Goal: Information Seeking & Learning: Learn about a topic

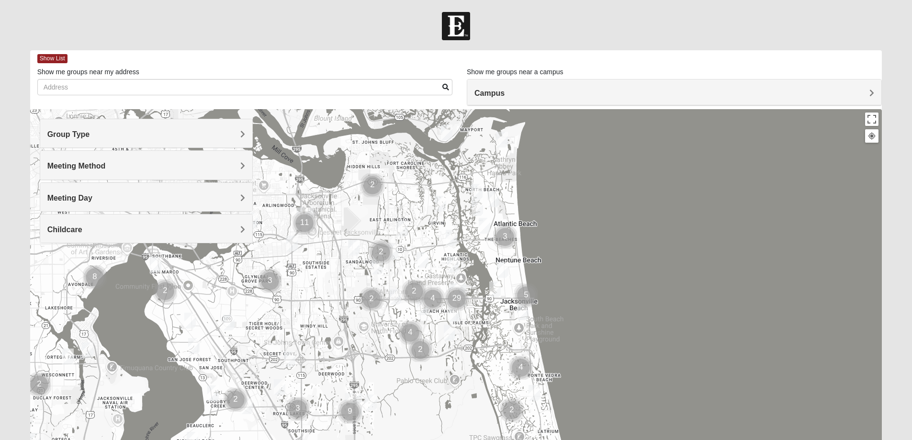
click at [638, 89] on h4 "Campus" at bounding box center [674, 93] width 400 height 9
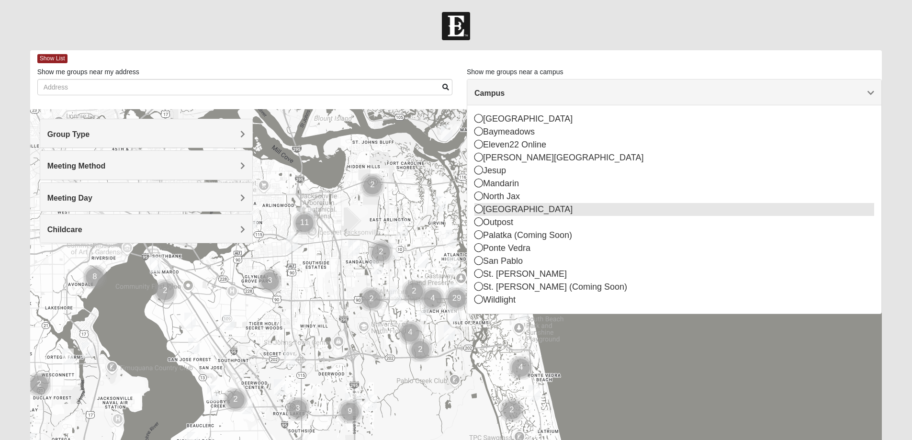
click at [477, 210] on icon at bounding box center [478, 208] width 9 height 9
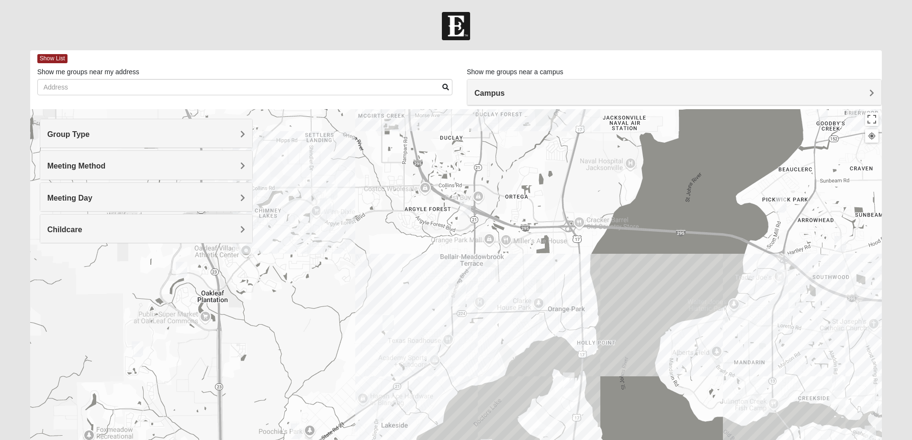
click at [136, 135] on h4 "Group Type" at bounding box center [146, 134] width 198 height 9
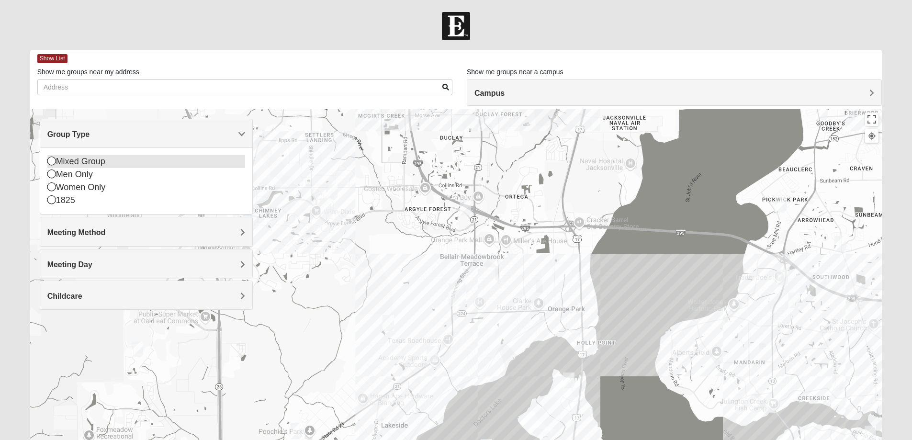
click at [100, 160] on div "Mixed Group" at bounding box center [146, 161] width 198 height 13
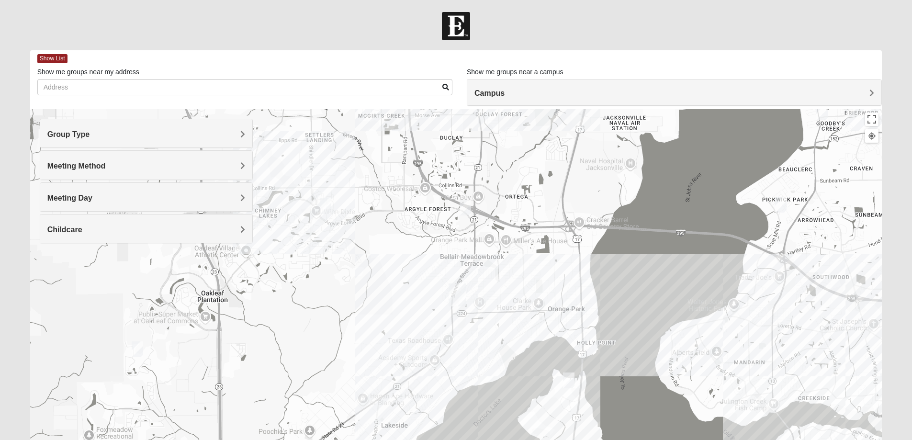
click at [133, 163] on h4 "Meeting Method" at bounding box center [146, 165] width 198 height 9
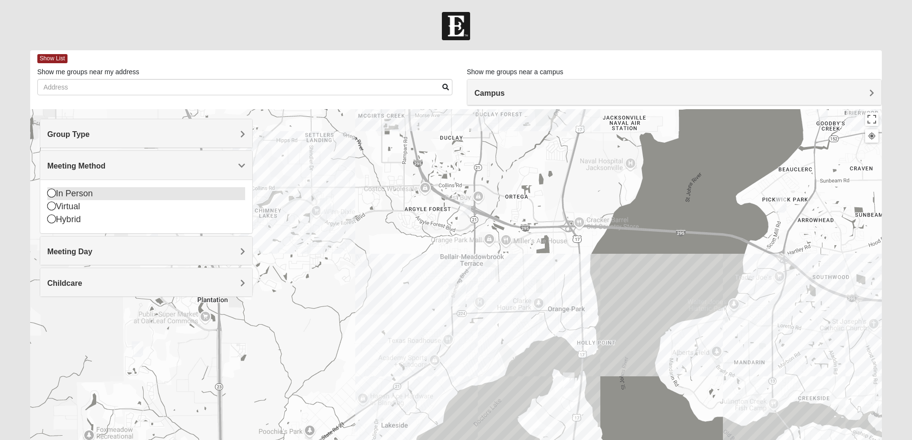
click at [79, 194] on div "In Person" at bounding box center [146, 193] width 198 height 13
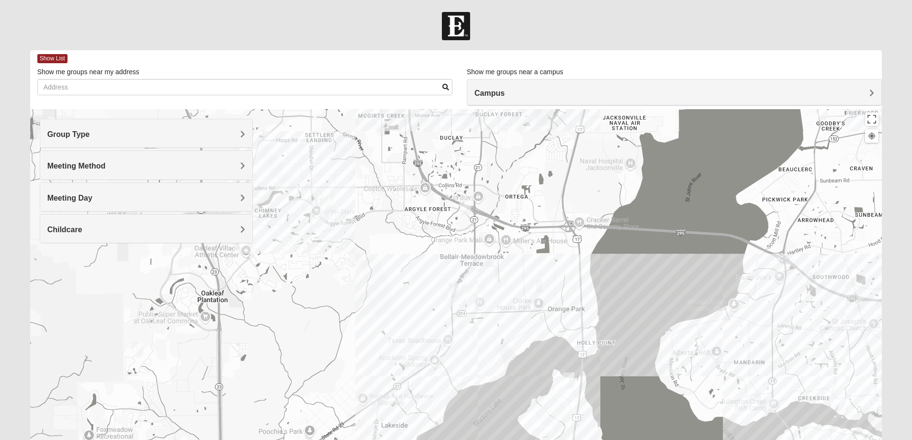
click at [465, 206] on img "Mixed Trudell 32244" at bounding box center [465, 208] width 11 height 16
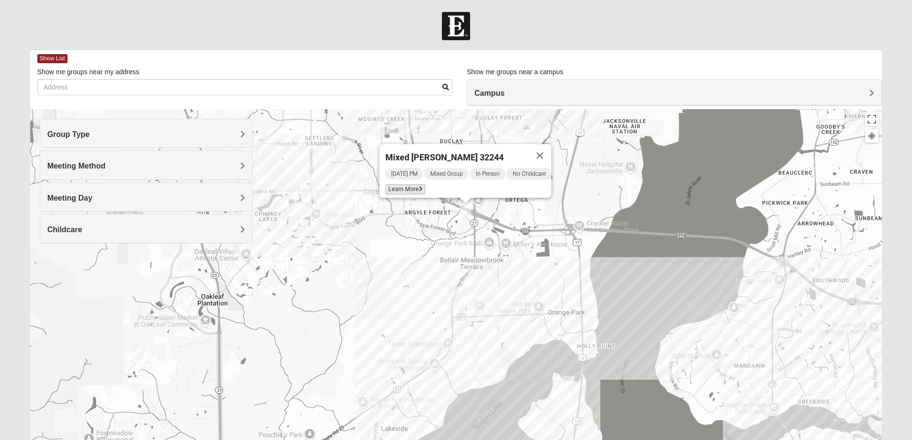
click at [395, 184] on span "Learn More" at bounding box center [405, 189] width 40 height 10
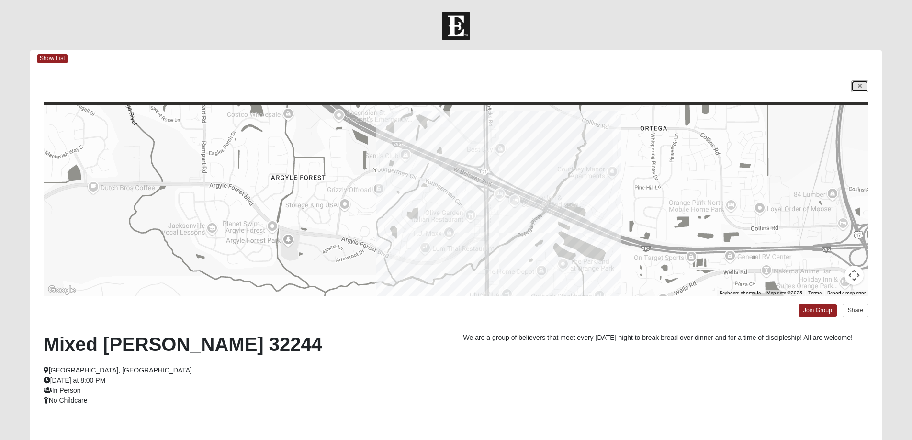
click at [863, 86] on link at bounding box center [859, 86] width 17 height 12
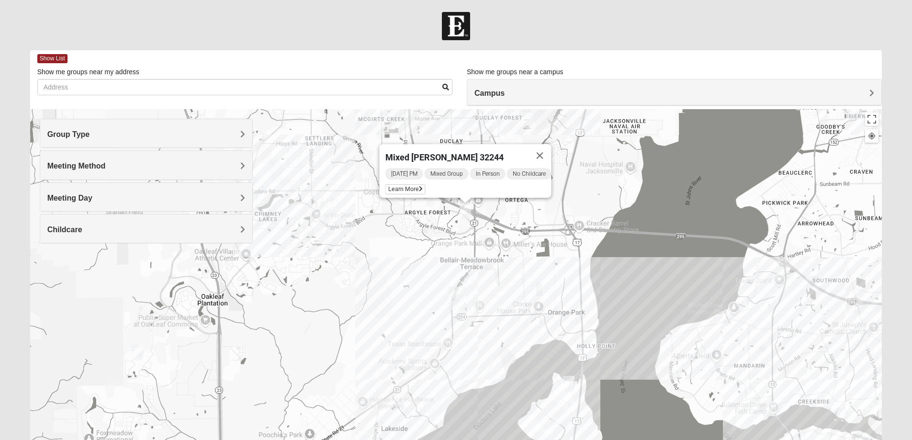
click at [456, 298] on img "Orange Park" at bounding box center [457, 298] width 17 height 23
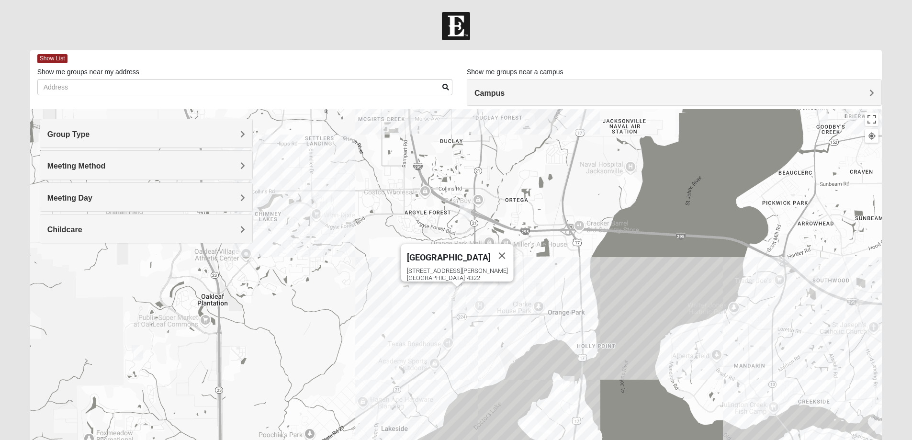
click at [454, 294] on img "Orange Park" at bounding box center [457, 298] width 17 height 23
click at [450, 299] on img "Orange Park" at bounding box center [457, 298] width 17 height 23
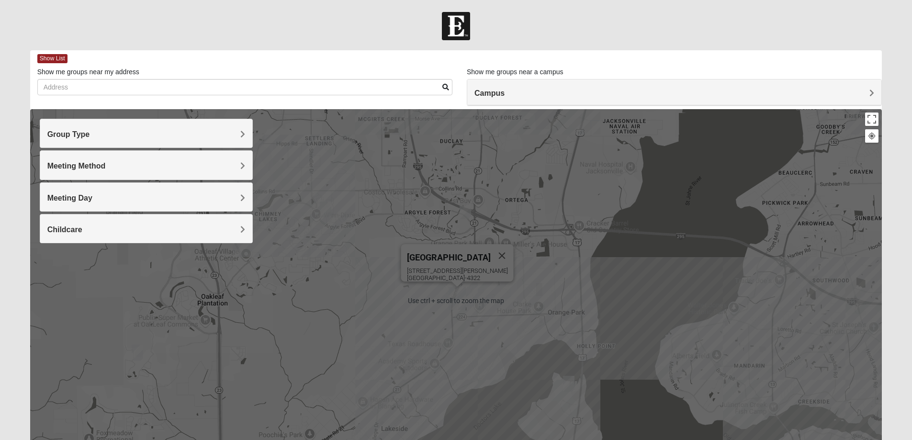
scroll to position [48, 0]
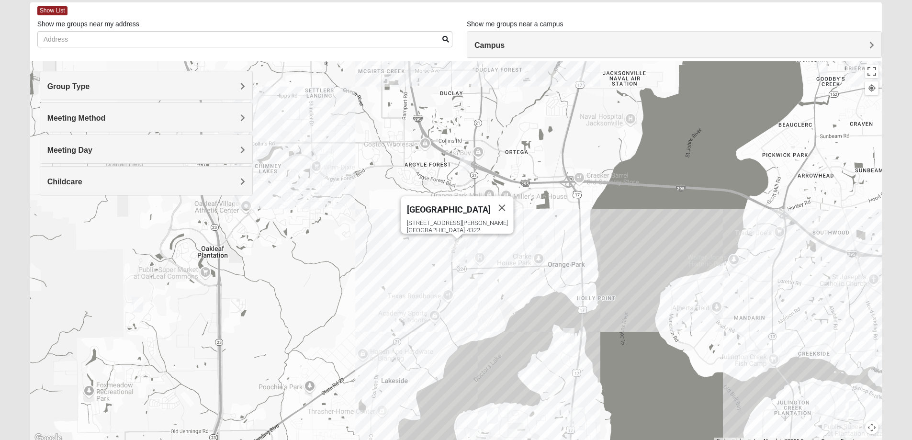
click at [439, 270] on div "[GEOGRAPHIC_DATA] [STREET_ADDRESS][PERSON_NAME]" at bounding box center [456, 252] width 852 height 383
click at [325, 160] on img "Mixed Jenkins 32244" at bounding box center [325, 162] width 11 height 16
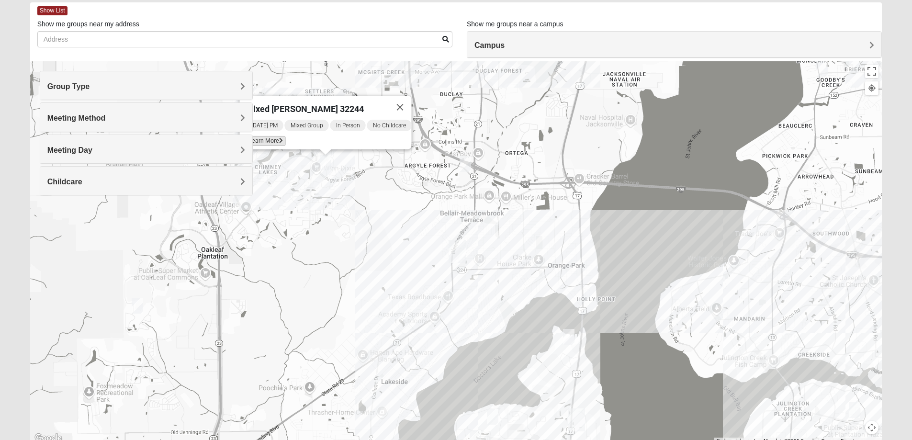
click at [268, 136] on span "Learn More" at bounding box center [265, 141] width 40 height 10
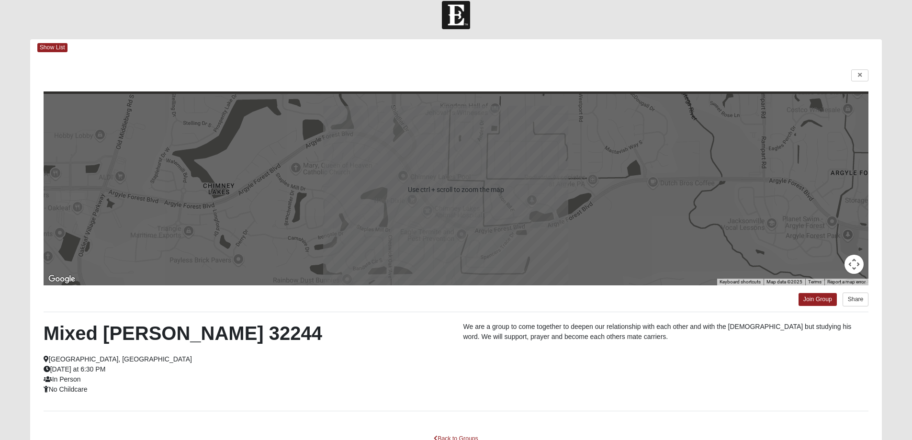
scroll to position [0, 0]
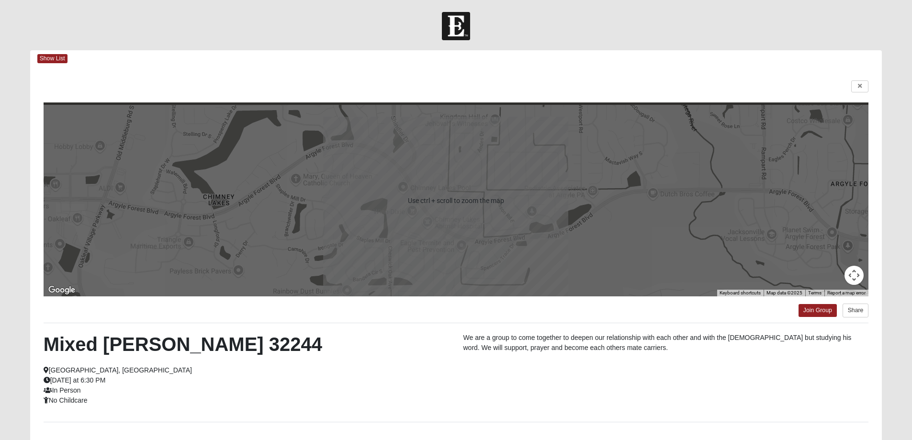
click at [436, 173] on div at bounding box center [456, 201] width 825 height 192
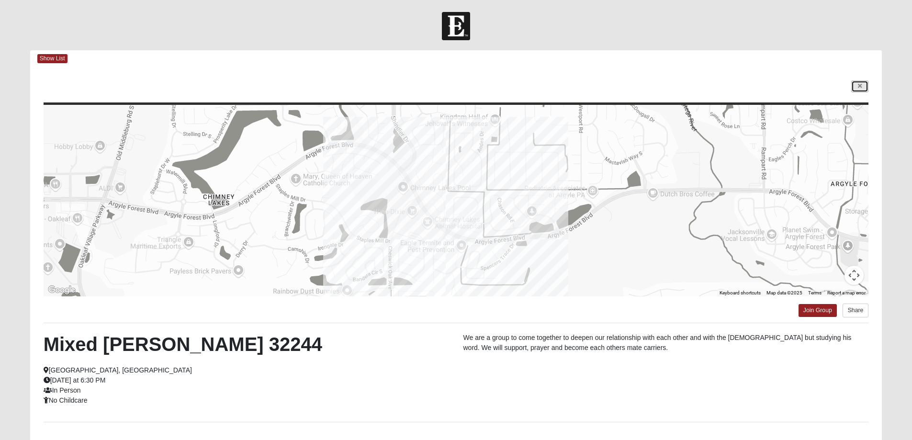
click at [861, 84] on icon at bounding box center [860, 86] width 4 height 6
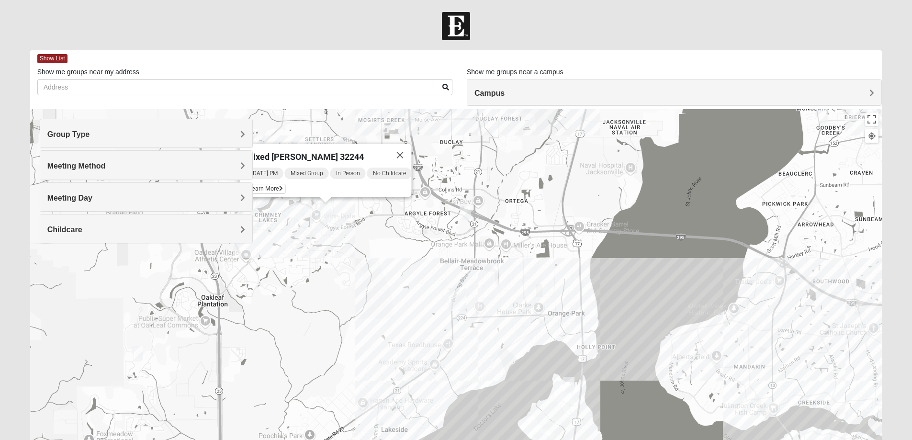
click at [135, 355] on img "Mixed Newton 32065" at bounding box center [137, 354] width 11 height 16
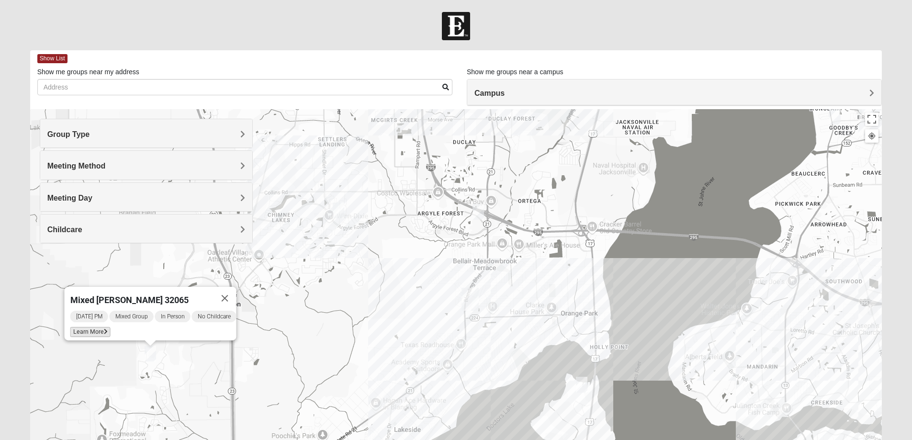
click at [87, 328] on span "Learn More" at bounding box center [90, 332] width 40 height 10
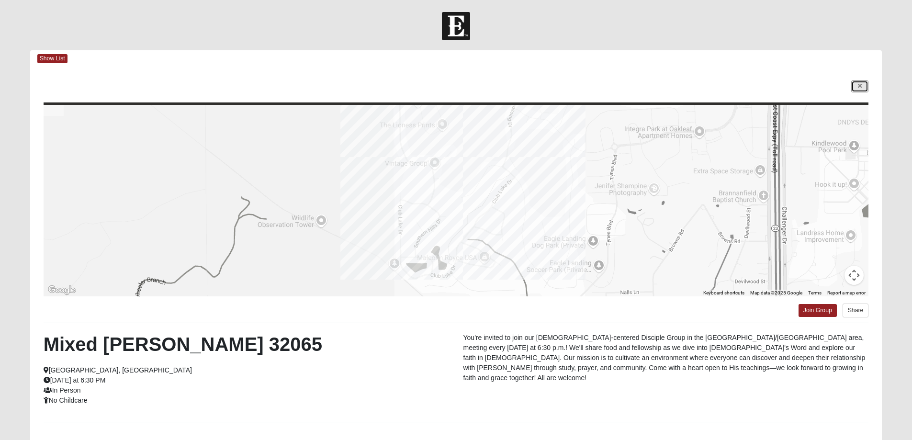
drag, startPoint x: 859, startPoint y: 83, endPoint x: 839, endPoint y: 105, distance: 29.5
click at [859, 83] on icon at bounding box center [860, 86] width 4 height 6
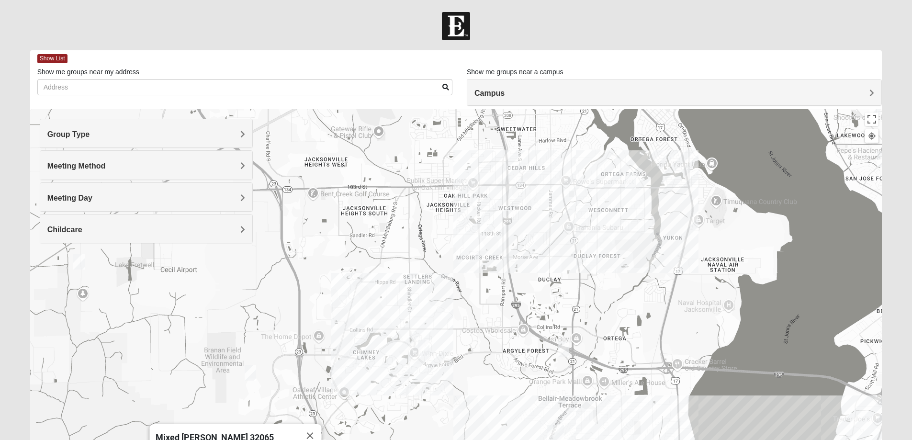
drag, startPoint x: 819, startPoint y: 184, endPoint x: 904, endPoint y: 324, distance: 163.7
click at [904, 324] on form "Log In Find A Group Error Show List Loading Groups" at bounding box center [456, 269] width 912 height 515
click at [78, 260] on img "Mixed Corwin 32221" at bounding box center [78, 262] width 11 height 16
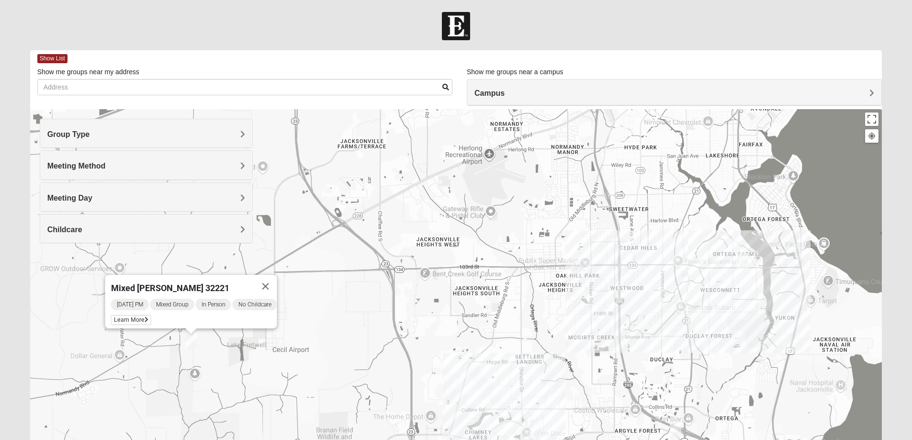
drag, startPoint x: 144, startPoint y: 262, endPoint x: 188, endPoint y: 343, distance: 91.7
click at [188, 343] on img "Mixed Corwin 32221" at bounding box center [190, 342] width 11 height 16
click at [125, 315] on span "Learn More" at bounding box center [131, 320] width 40 height 10
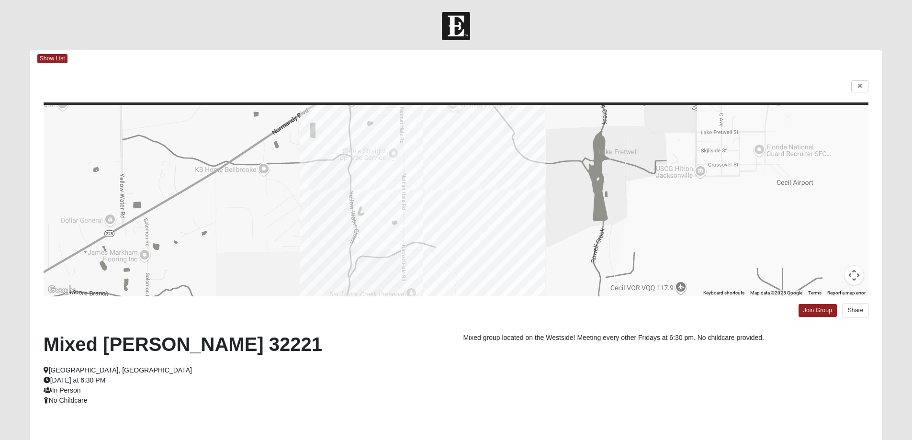
drag, startPoint x: 574, startPoint y: 154, endPoint x: 522, endPoint y: 129, distance: 57.4
click at [522, 129] on div at bounding box center [456, 201] width 825 height 192
click at [857, 88] on link at bounding box center [859, 86] width 17 height 12
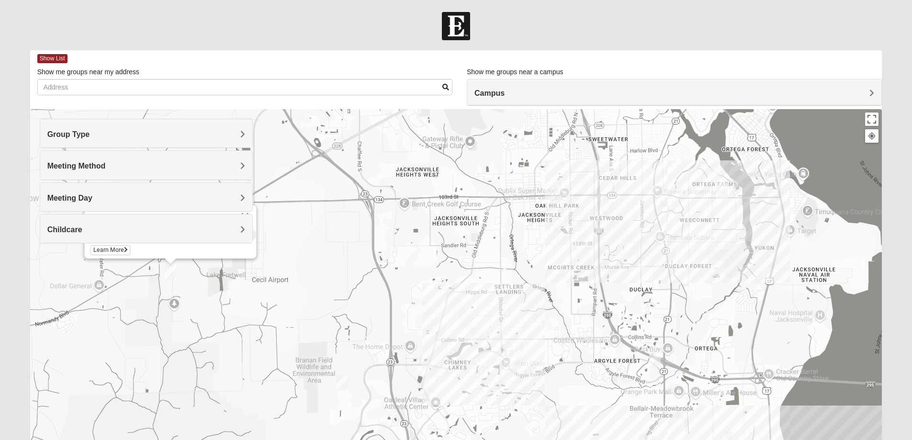
drag, startPoint x: 400, startPoint y: 374, endPoint x: 379, endPoint y: 301, distance: 76.1
click at [379, 301] on div "Mixed [PERSON_NAME] 32221 [DATE] PM Mixed Group In Person No Childcare Learn Mo…" at bounding box center [456, 300] width 852 height 383
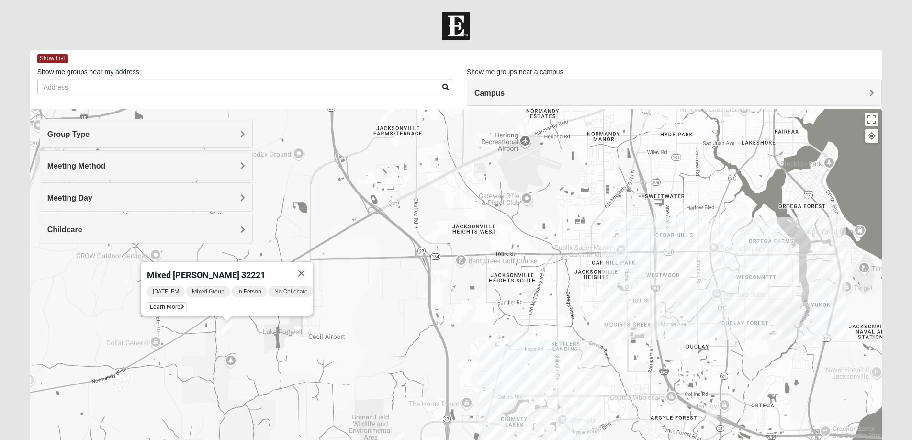
drag, startPoint x: 207, startPoint y: 288, endPoint x: 270, endPoint y: 347, distance: 86.0
click at [270, 347] on div "Mixed [PERSON_NAME] 32221 [DATE] PM Mixed Group In Person No Childcare Learn Mo…" at bounding box center [456, 300] width 852 height 383
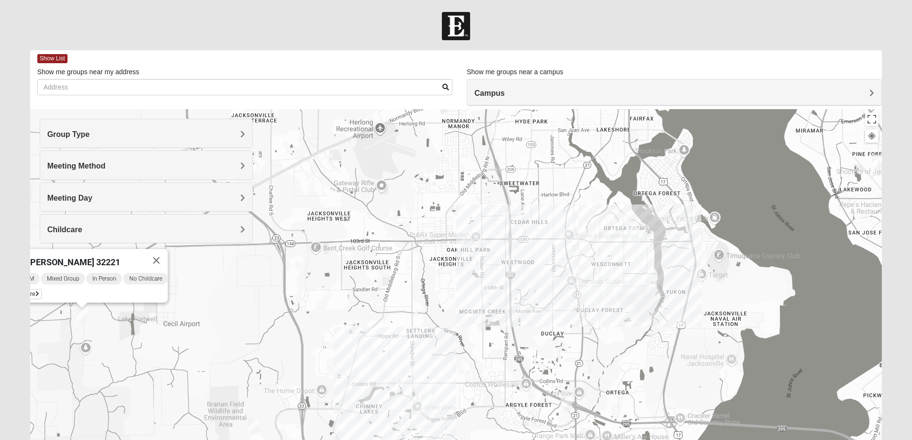
drag, startPoint x: 719, startPoint y: 255, endPoint x: 569, endPoint y: 237, distance: 150.9
click at [569, 237] on div "Mixed [PERSON_NAME] 32221 [DATE] PM Mixed Group In Person No Childcare Learn Mo…" at bounding box center [456, 300] width 852 height 383
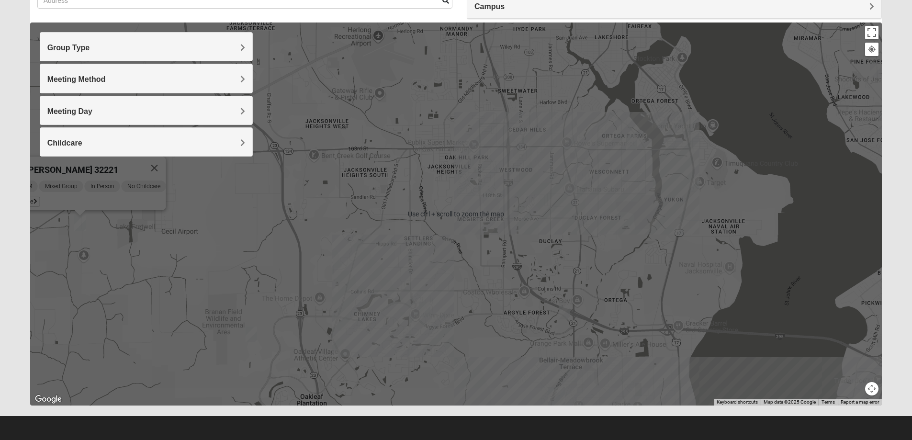
scroll to position [87, 0]
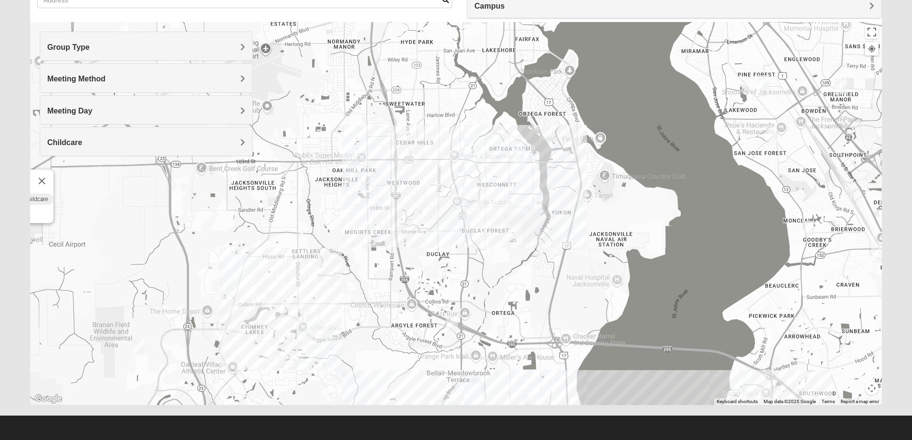
drag, startPoint x: 597, startPoint y: 186, endPoint x: 485, endPoint y: 200, distance: 113.4
click at [485, 200] on div "Mixed [PERSON_NAME] 32221 [DATE] PM Mixed Group In Person No Childcare Learn Mo…" at bounding box center [456, 213] width 852 height 383
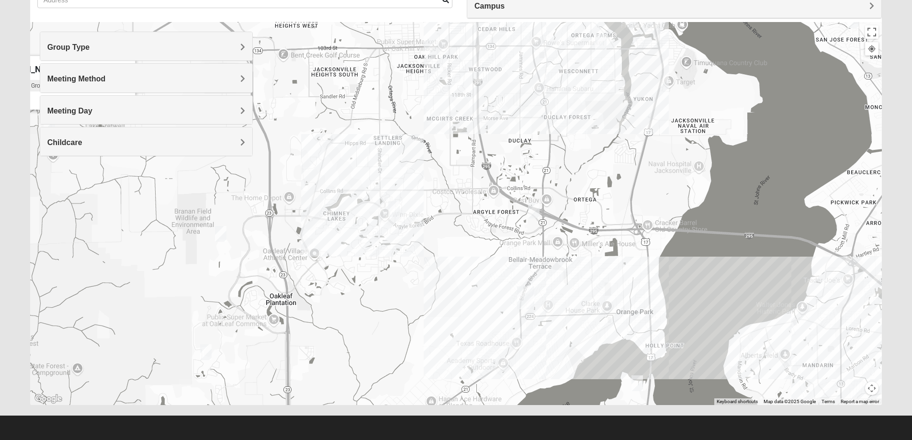
drag, startPoint x: 311, startPoint y: 395, endPoint x: 396, endPoint y: 279, distance: 143.9
click at [396, 279] on div "Mixed [PERSON_NAME] 32221 [DATE] PM Mixed Group In Person No Childcare Learn Mo…" at bounding box center [456, 213] width 852 height 383
click at [524, 294] on img "Orange Park" at bounding box center [525, 297] width 17 height 23
